Goal: Obtain resource: Obtain resource

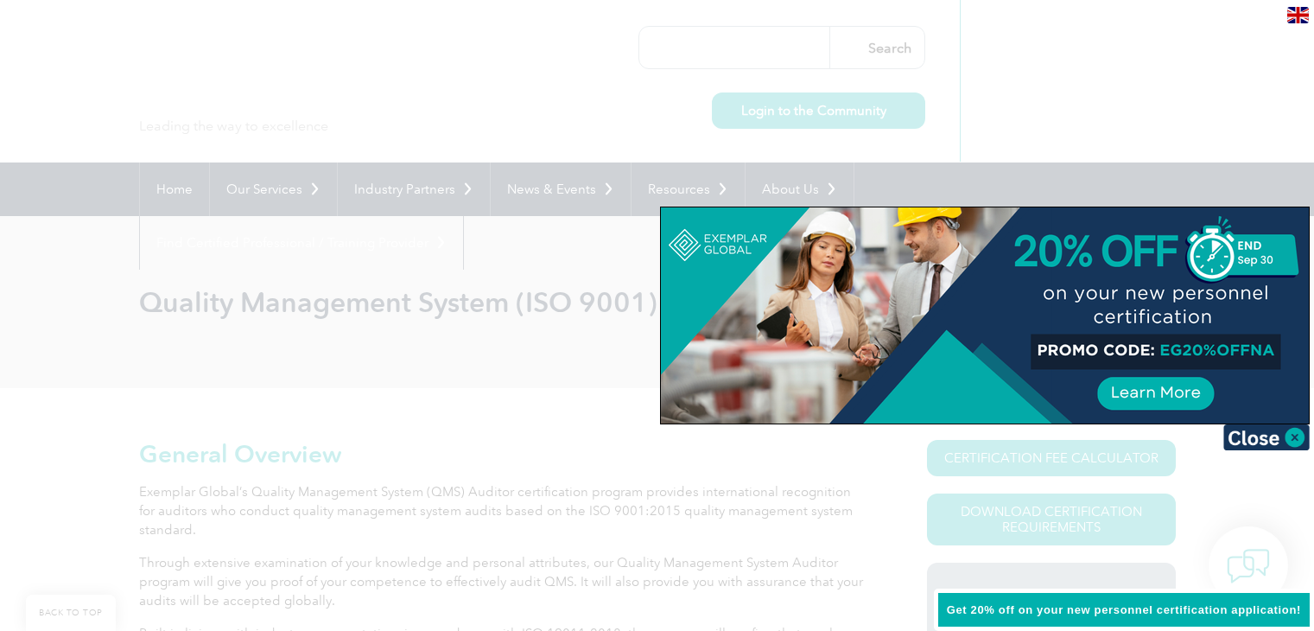
click at [1293, 438] on img at bounding box center [1266, 437] width 86 height 26
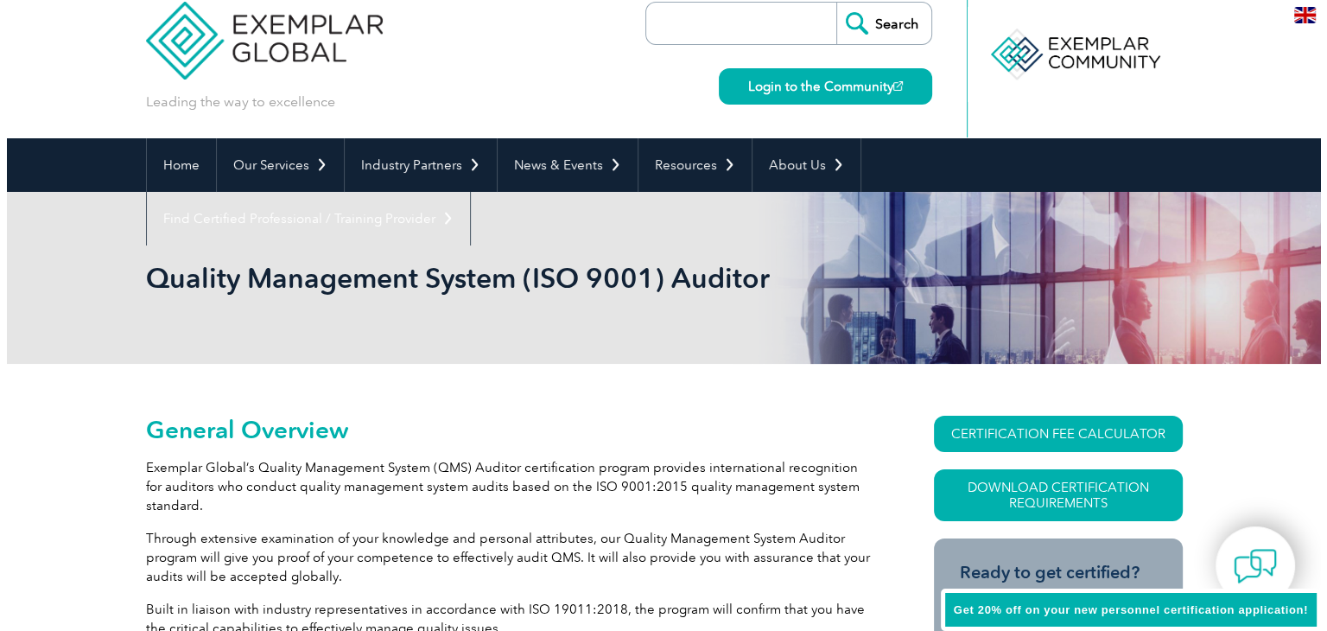
scroll to position [346, 0]
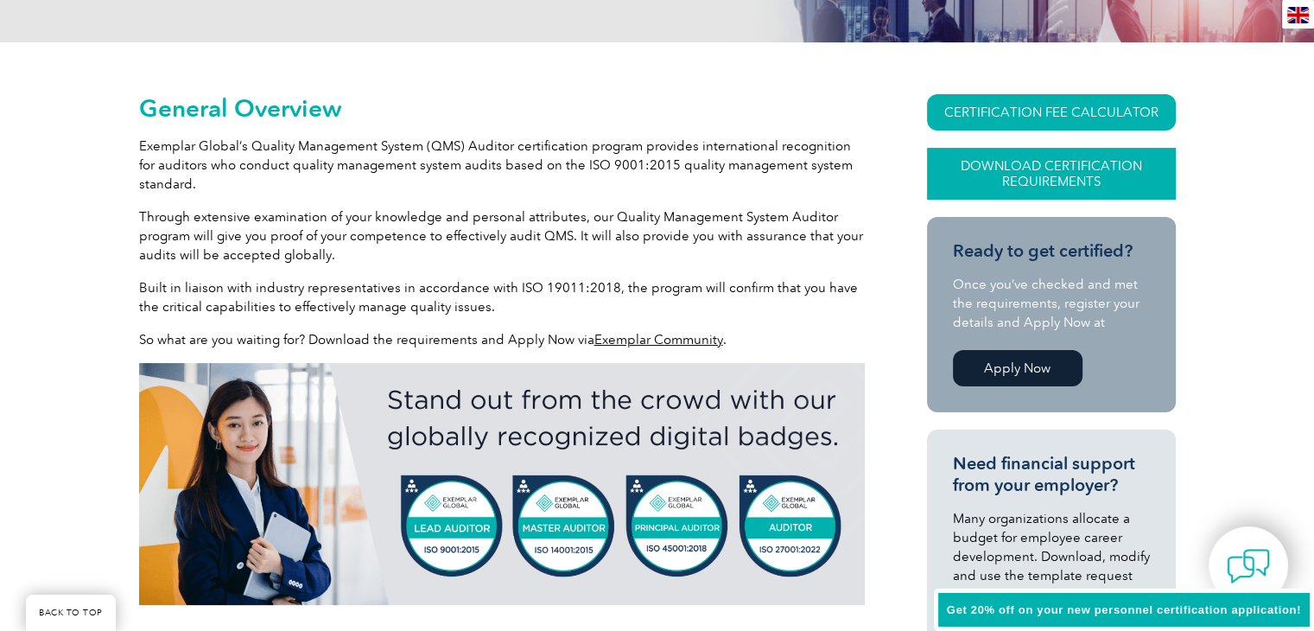
click at [1093, 170] on link "Download Certification Requirements" at bounding box center [1051, 174] width 249 height 52
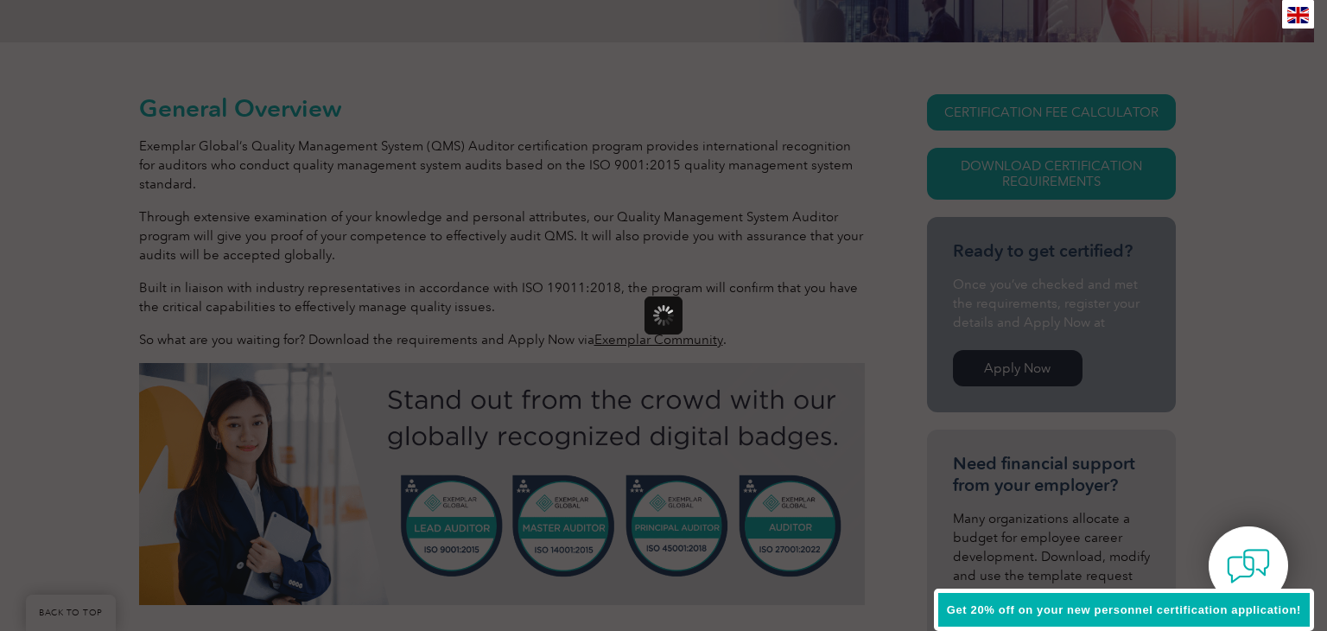
click at [1247, 607] on span "Get 20% off on your new personnel certification application!" at bounding box center [1124, 609] width 354 height 13
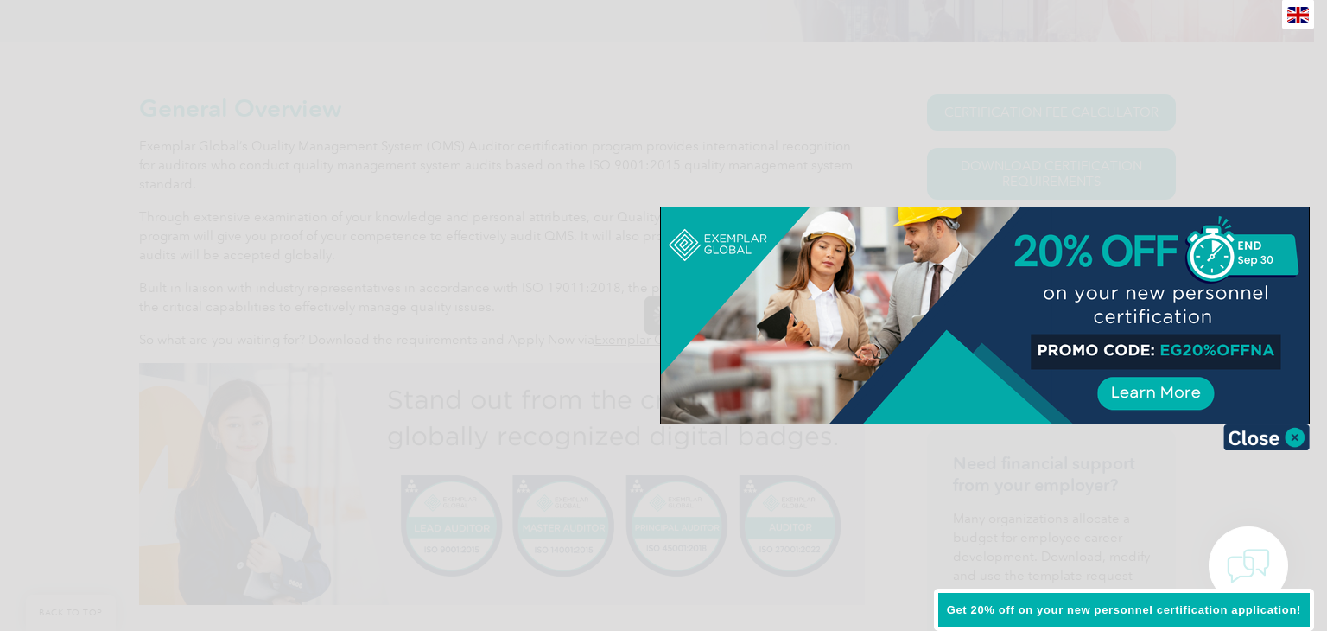
scroll to position [0, 0]
click at [493, 99] on div at bounding box center [663, 315] width 1327 height 631
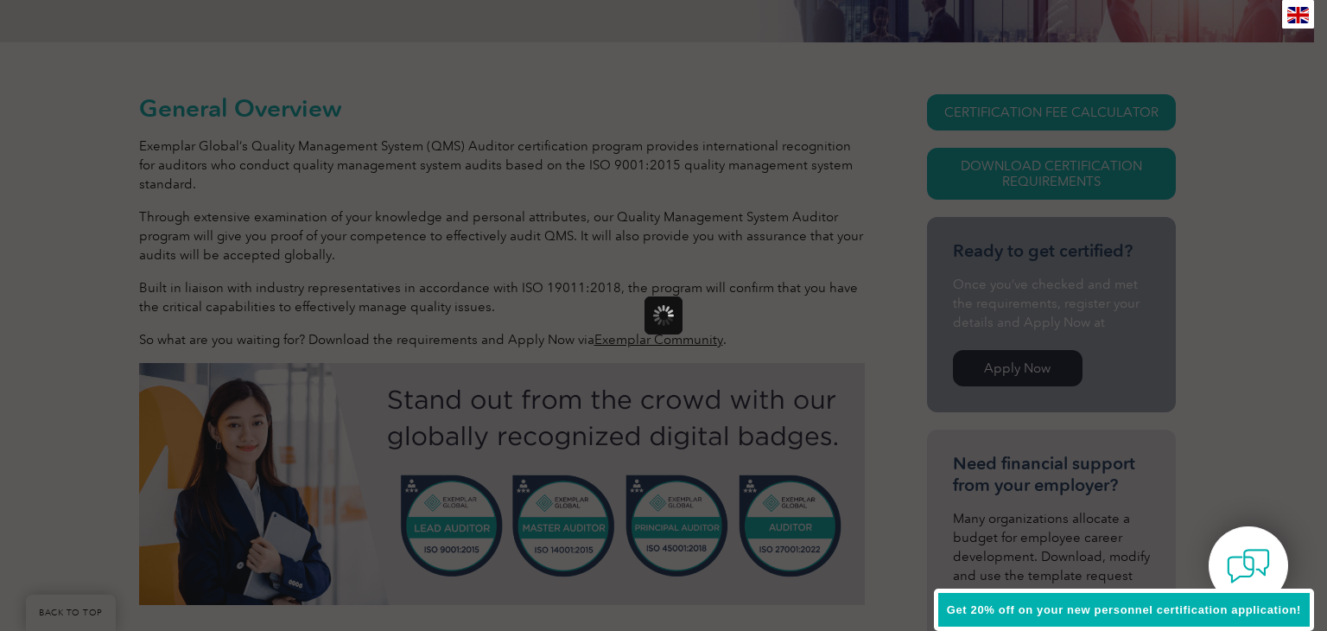
click at [1021, 172] on div at bounding box center [663, 315] width 1327 height 631
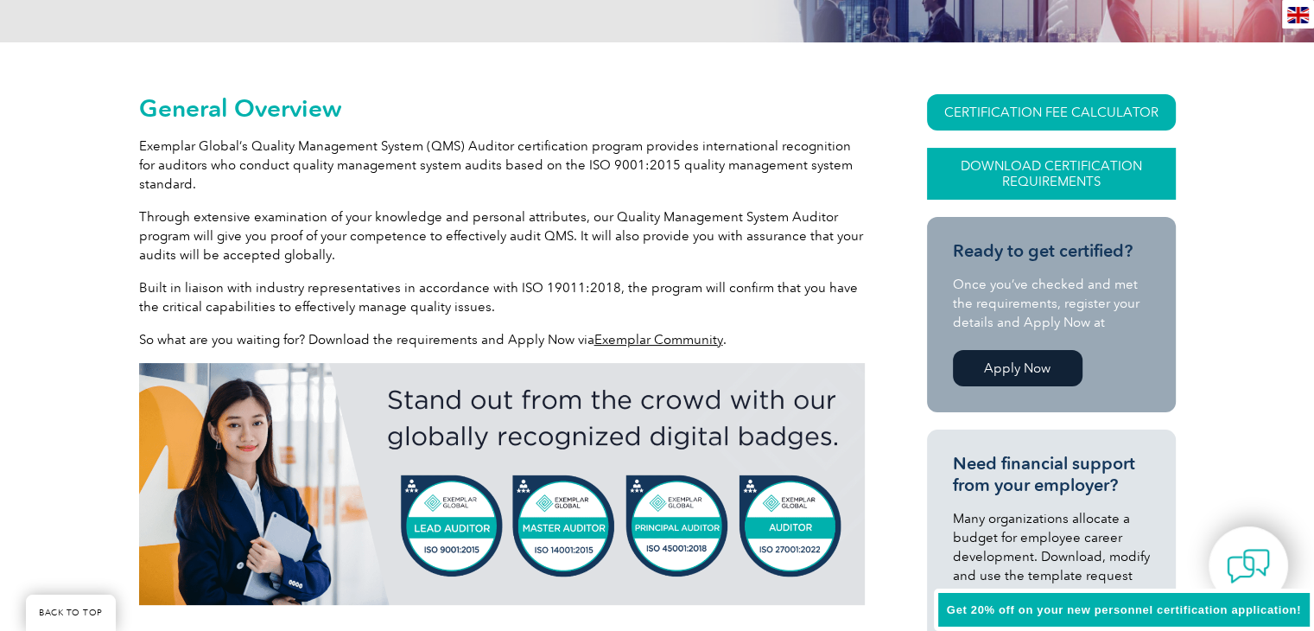
click at [1099, 175] on link "Download Certification Requirements" at bounding box center [1051, 174] width 249 height 52
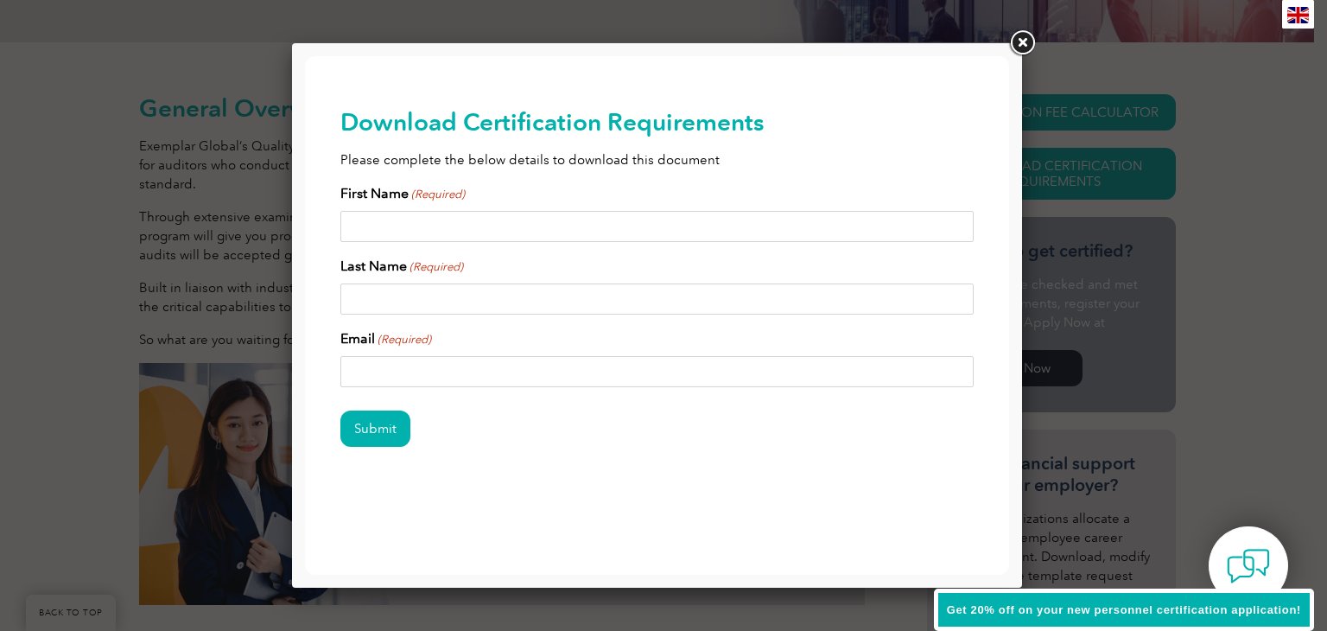
click at [615, 237] on input "First Name (Required)" at bounding box center [657, 226] width 634 height 31
type input "MICHAEL"
type input "ISSAK"
click at [497, 374] on input "Email (Required)" at bounding box center [657, 371] width 634 height 31
type input "michaelissak1984@gmail.com"
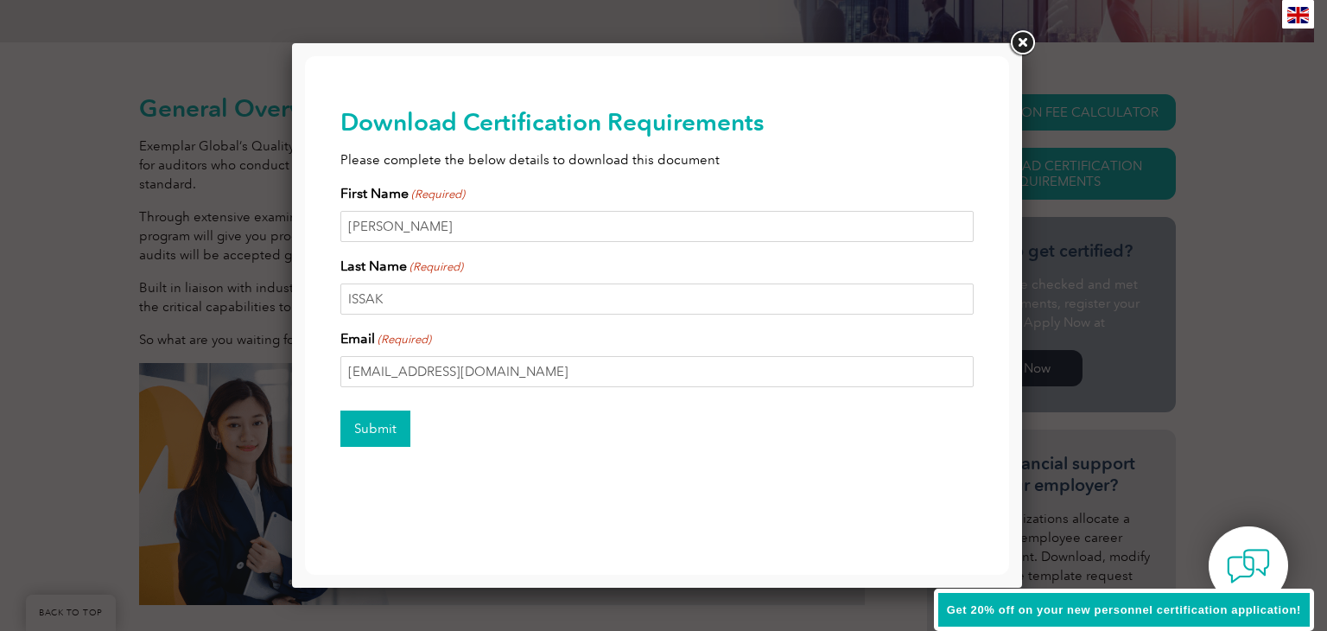
click at [386, 432] on input "Submit" at bounding box center [375, 428] width 70 height 36
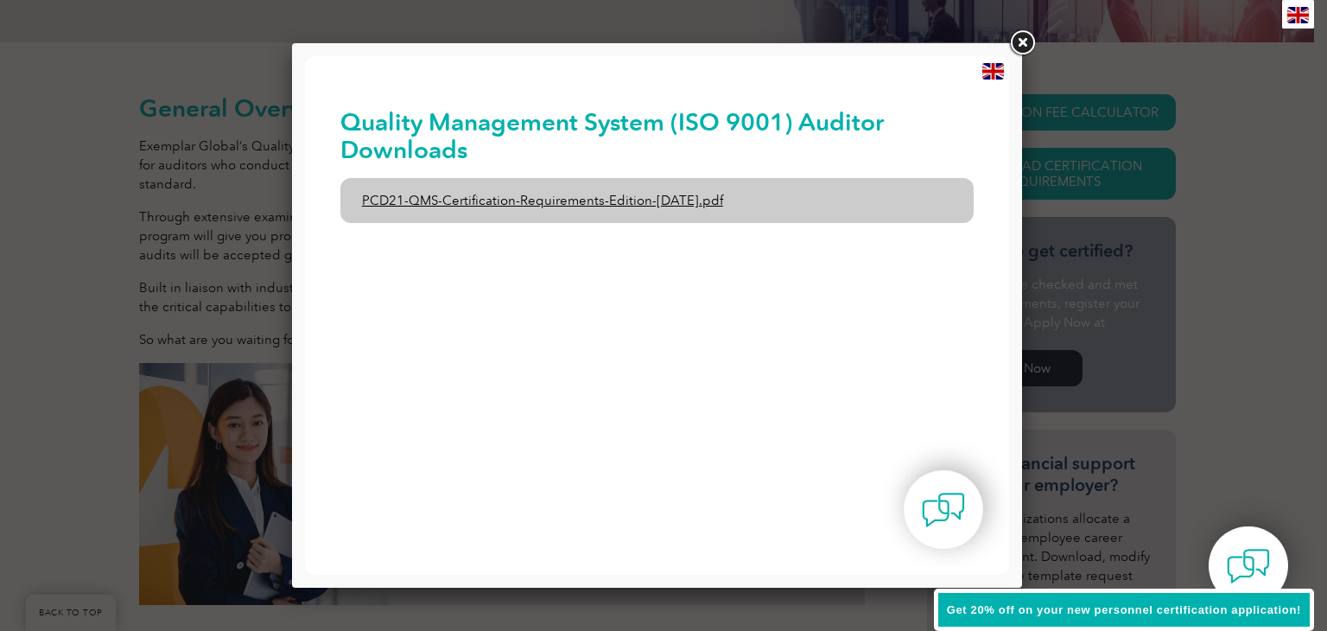
click at [658, 200] on link "PCD21-QMS-Certification-Requirements-Edition-2-April-2022.pdf" at bounding box center [657, 200] width 634 height 45
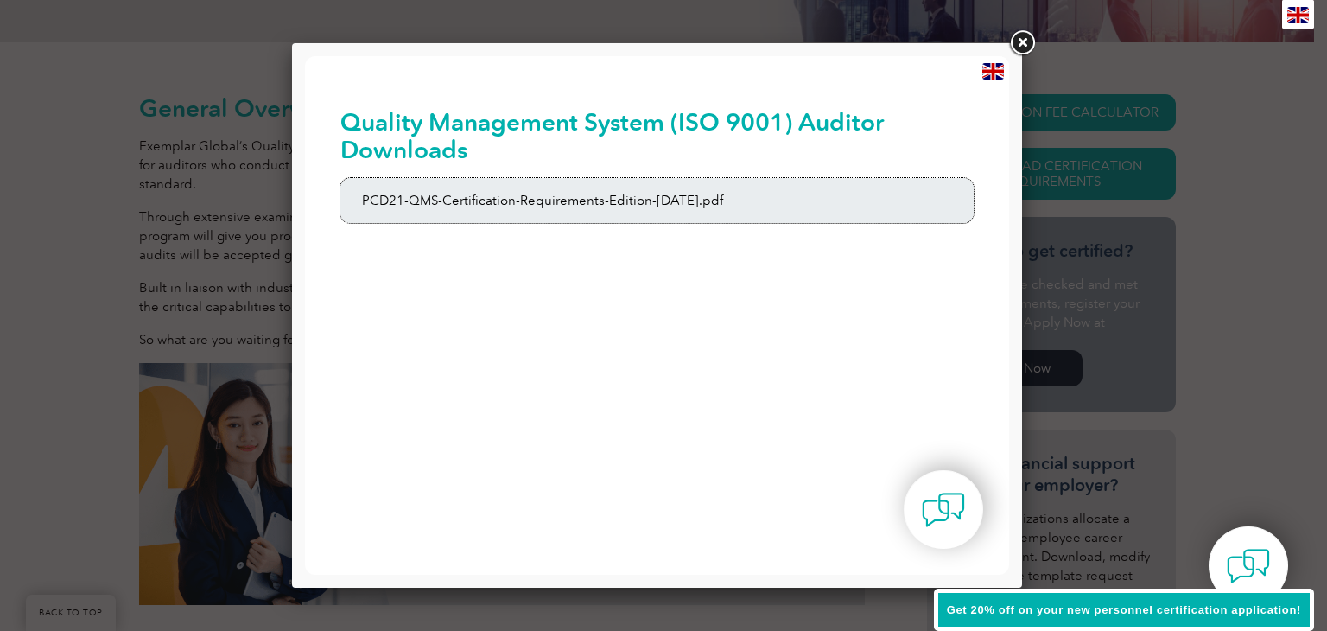
click at [1142, 257] on div at bounding box center [663, 315] width 1327 height 631
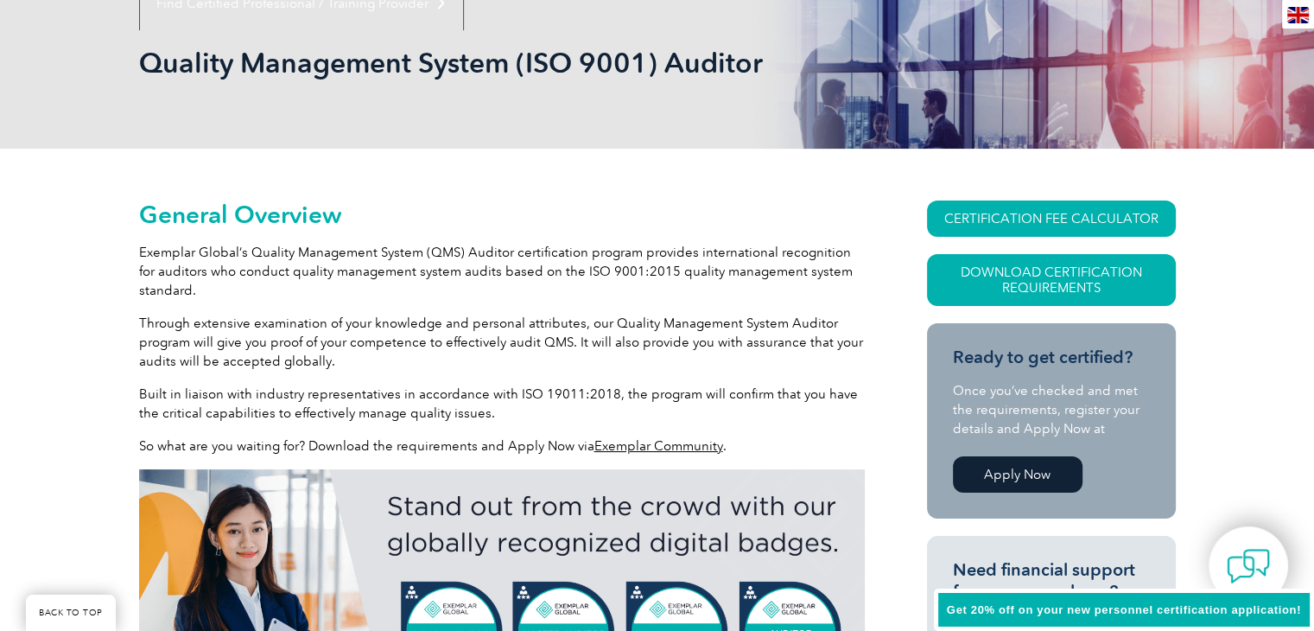
scroll to position [346, 0]
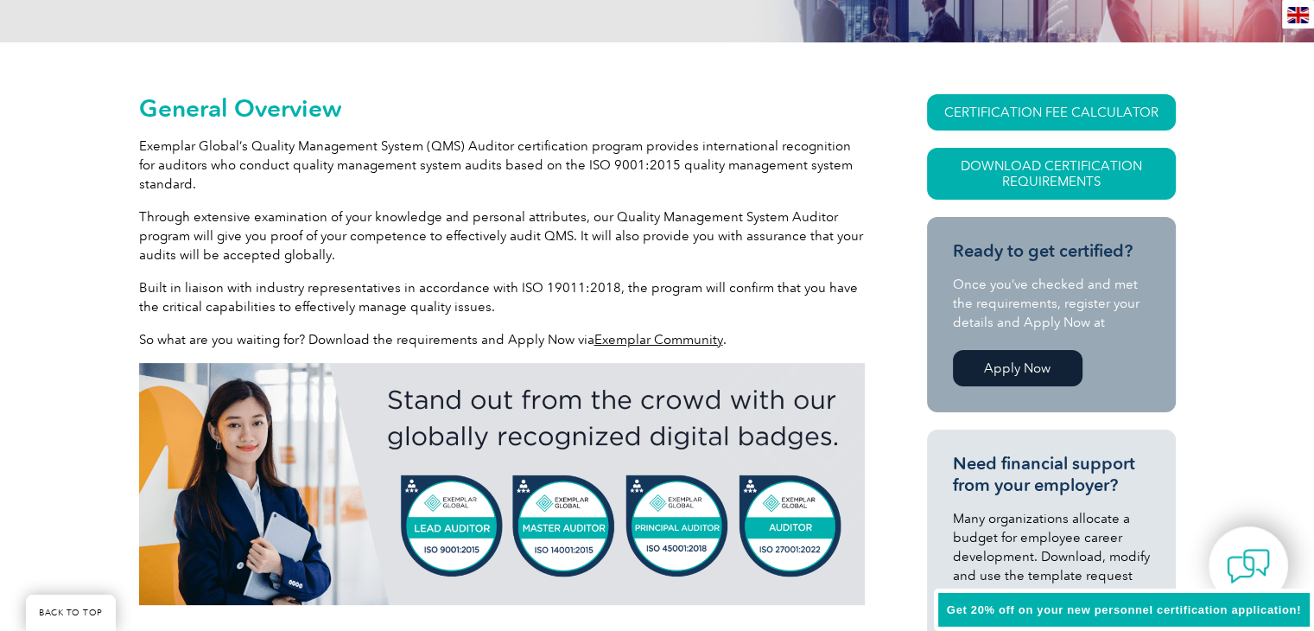
click at [1023, 371] on link "Apply Now" at bounding box center [1018, 368] width 130 height 36
